Goal: Task Accomplishment & Management: Use online tool/utility

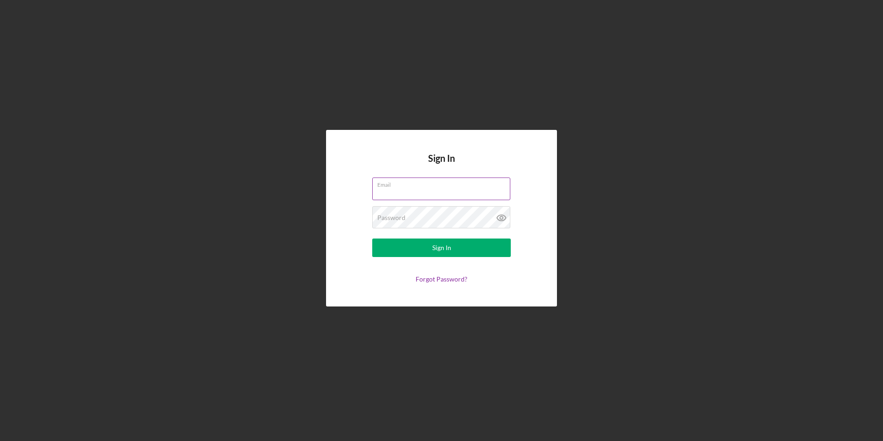
click at [446, 191] on input "Email" at bounding box center [441, 188] width 138 height 22
click at [423, 218] on div "Password" at bounding box center [441, 217] width 139 height 23
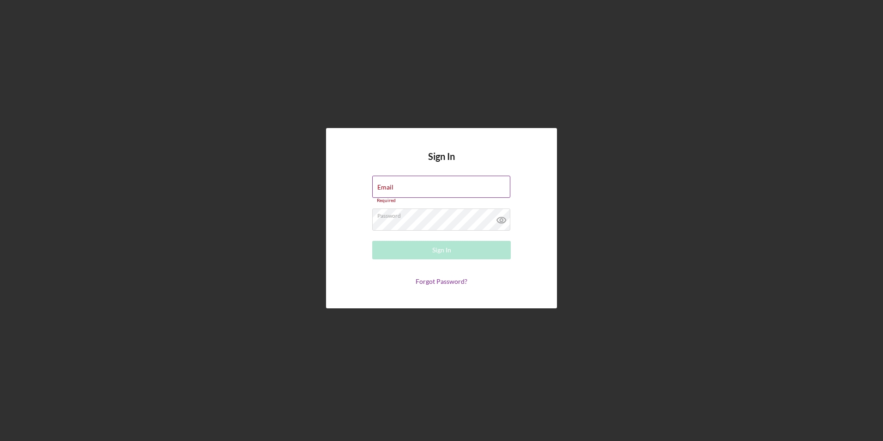
click at [420, 185] on input "Email" at bounding box center [441, 187] width 138 height 22
type input "[EMAIL_ADDRESS][DOMAIN_NAME]"
click at [404, 214] on label "Password" at bounding box center [391, 215] width 28 height 7
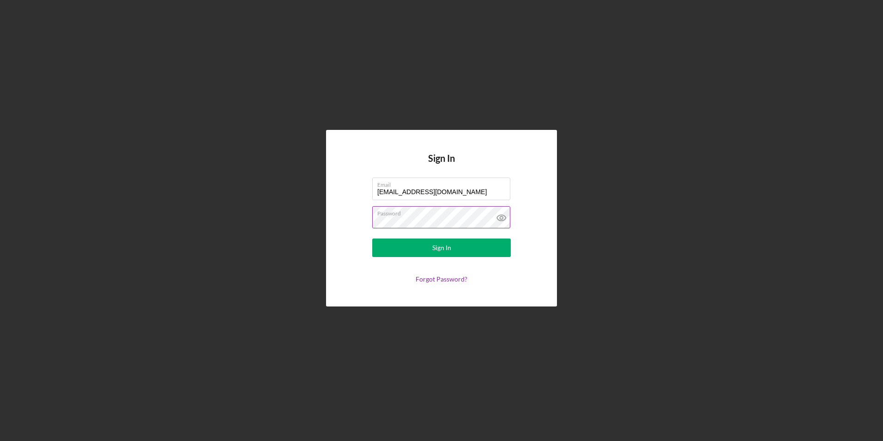
click at [372, 238] on button "Sign In" at bounding box center [441, 247] width 139 height 18
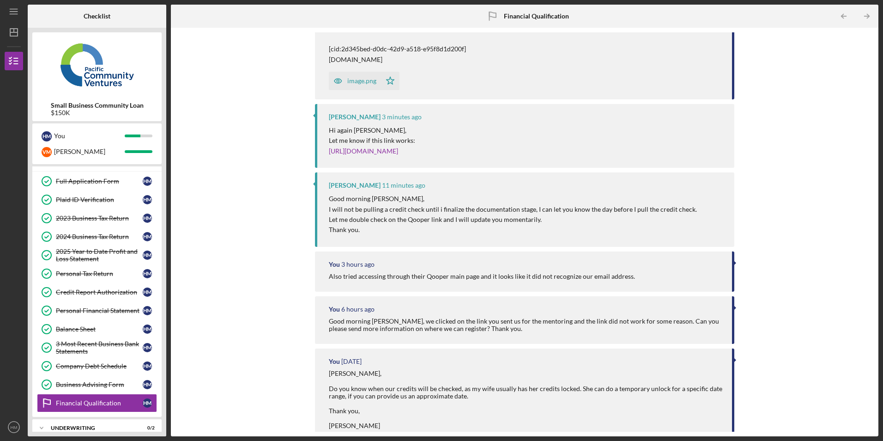
scroll to position [300, 0]
